Goal: Book appointment/travel/reservation

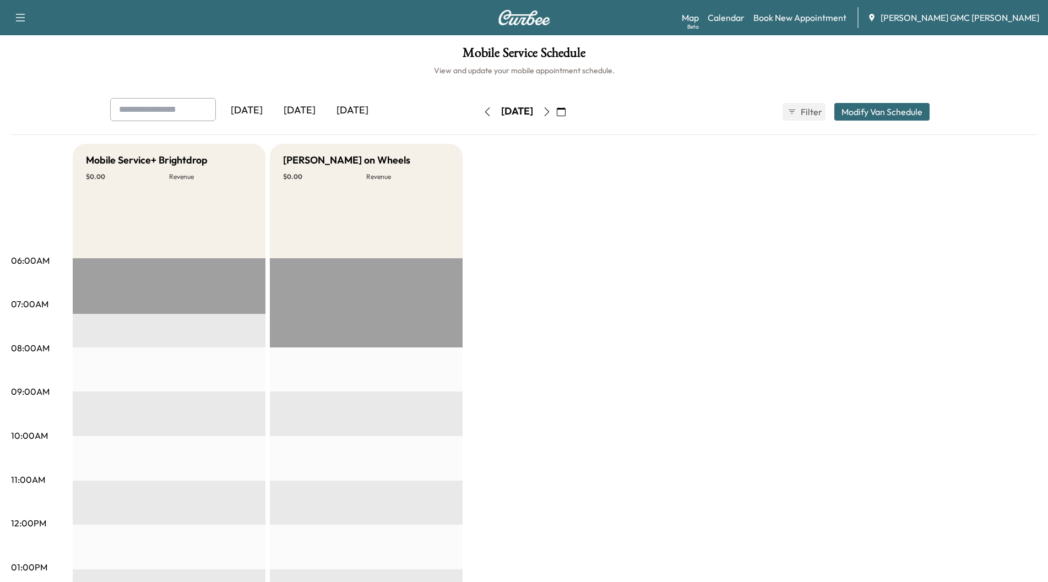
click at [314, 105] on div "[DATE]" at bounding box center [299, 110] width 53 height 25
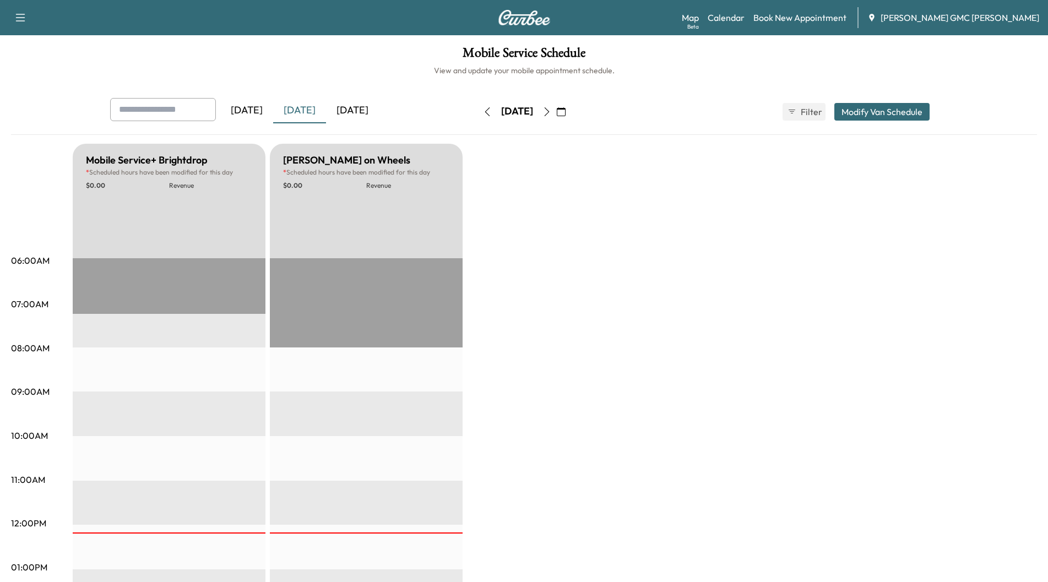
click at [358, 107] on div "[DATE]" at bounding box center [352, 110] width 53 height 25
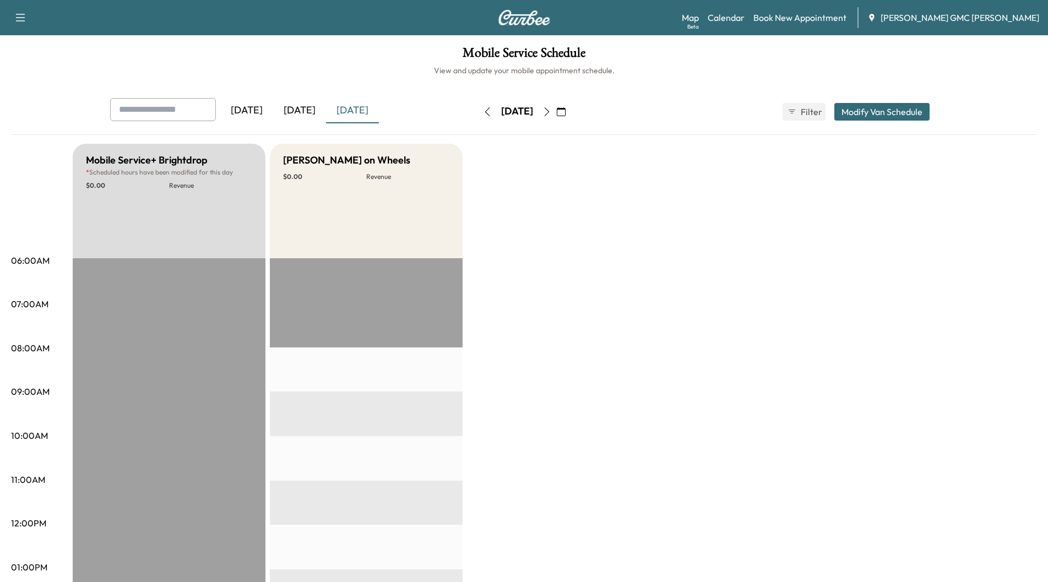
click at [549, 113] on icon "button" at bounding box center [546, 111] width 5 height 9
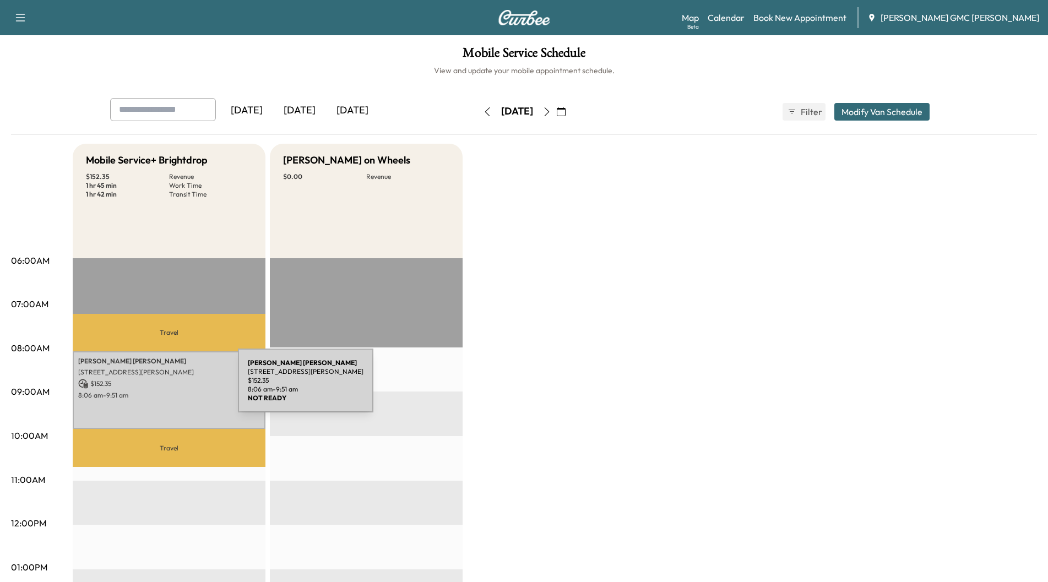
click at [155, 387] on p "$ 152.35" at bounding box center [169, 384] width 182 height 10
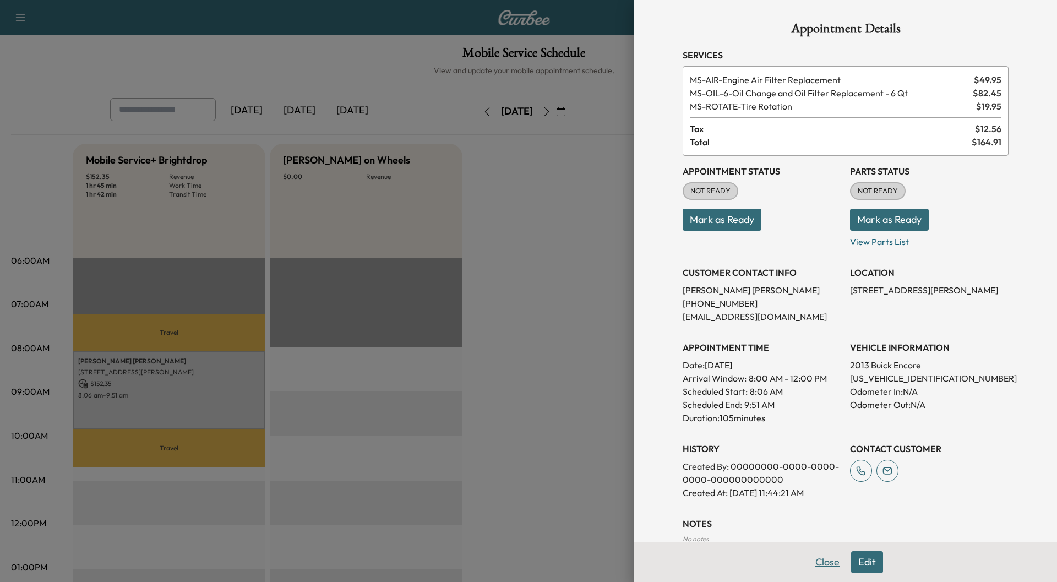
click at [831, 562] on button "Close" at bounding box center [827, 562] width 39 height 22
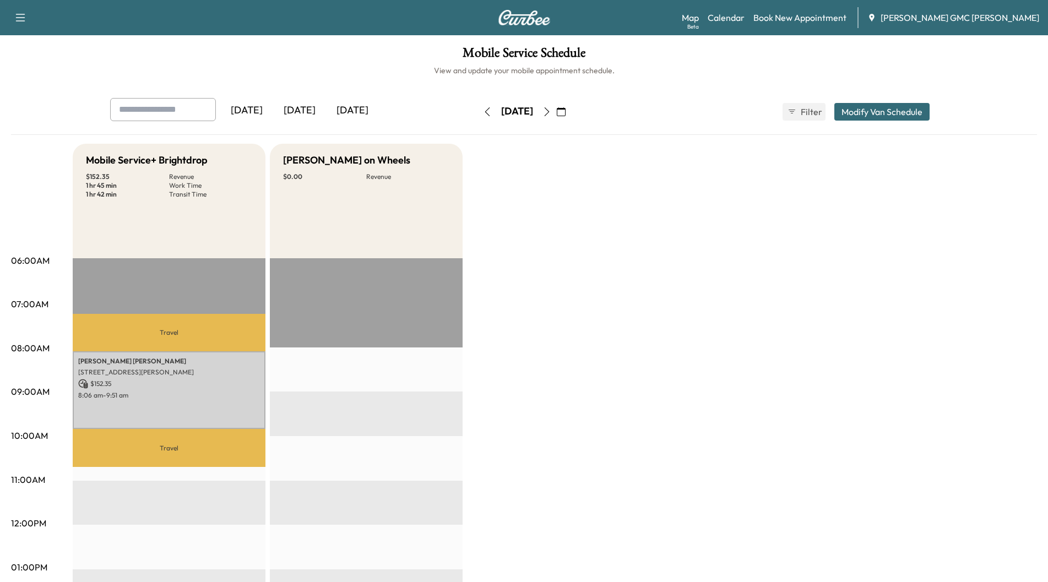
click at [551, 111] on icon "button" at bounding box center [546, 111] width 9 height 9
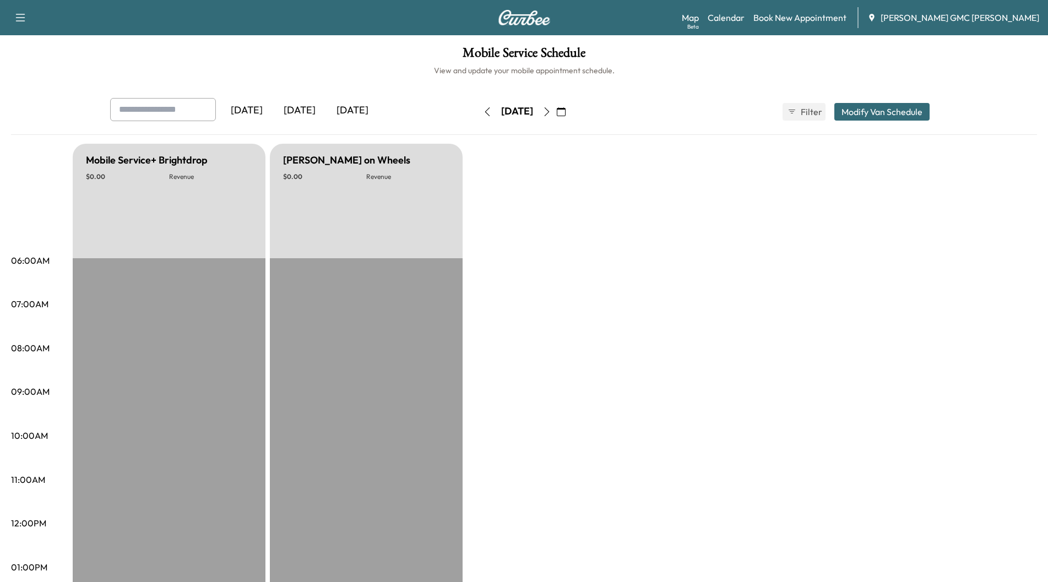
click at [551, 111] on icon "button" at bounding box center [546, 111] width 9 height 9
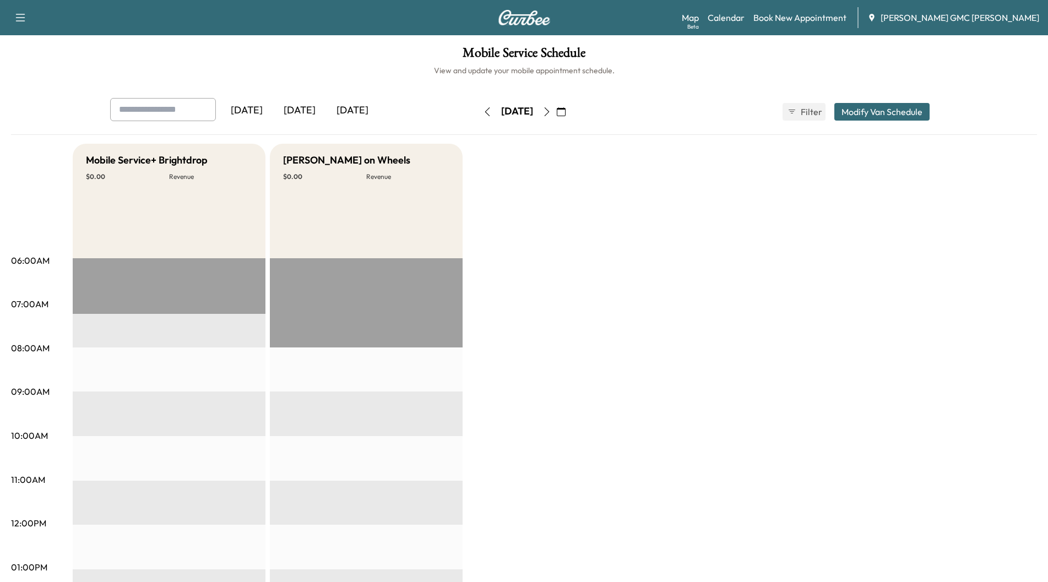
click at [551, 113] on icon "button" at bounding box center [546, 111] width 9 height 9
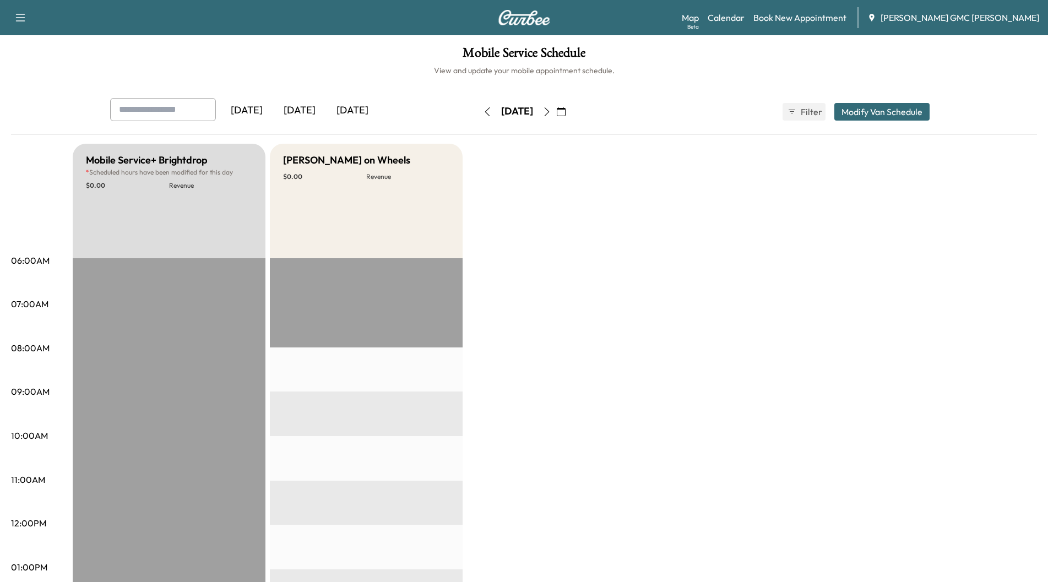
click at [551, 110] on icon "button" at bounding box center [546, 111] width 9 height 9
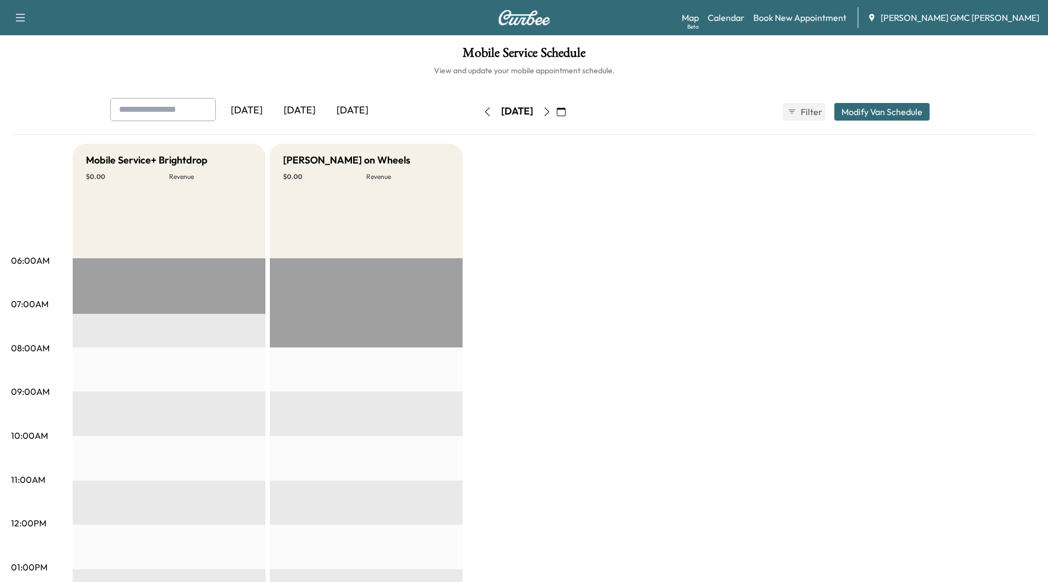
click at [549, 114] on icon "button" at bounding box center [546, 111] width 5 height 9
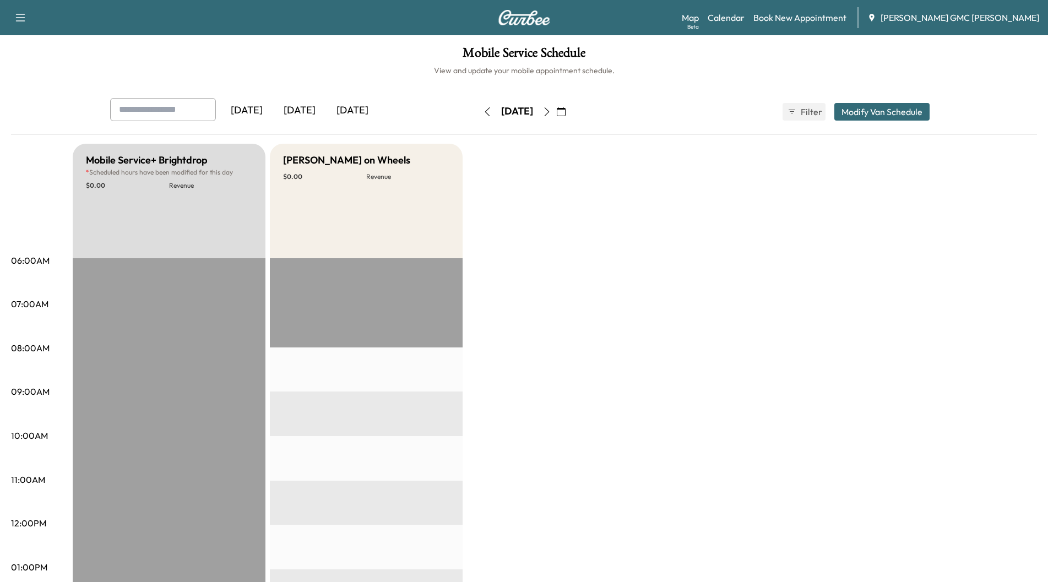
click at [551, 113] on icon "button" at bounding box center [546, 111] width 9 height 9
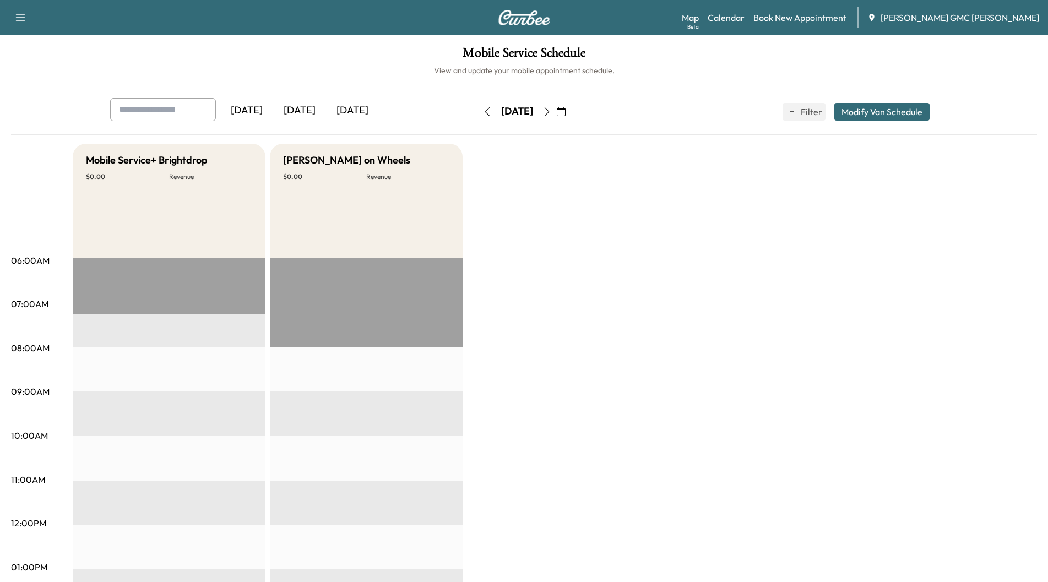
click at [551, 112] on icon "button" at bounding box center [546, 111] width 9 height 9
